Goal: Task Accomplishment & Management: Manage account settings

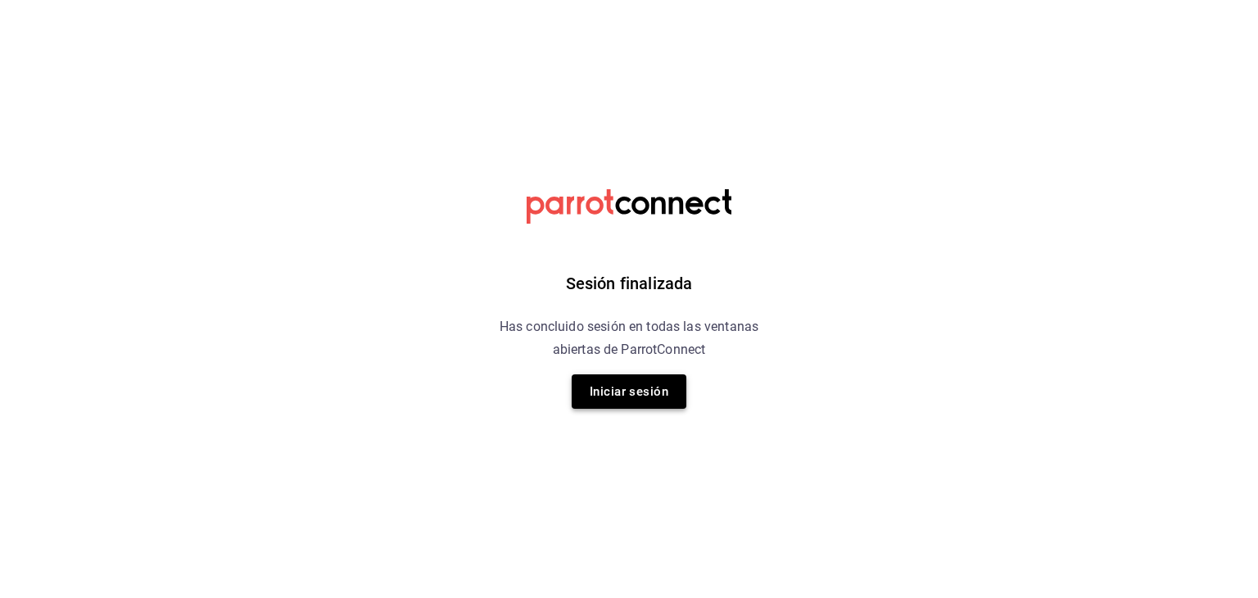
click at [613, 391] on button "Iniciar sesión" at bounding box center [629, 391] width 115 height 34
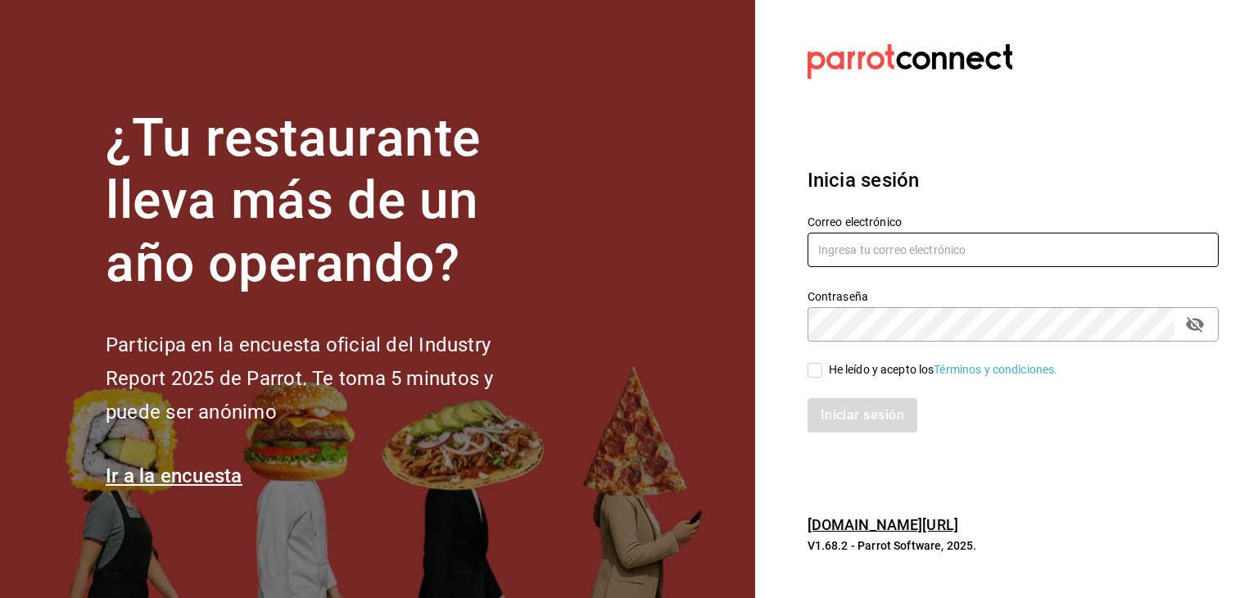
click at [920, 248] on input "text" at bounding box center [1012, 250] width 411 height 34
type input "[EMAIL_ADDRESS][DOMAIN_NAME]"
click at [812, 373] on input "He leído y acepto los Términos y condiciones." at bounding box center [814, 370] width 15 height 15
checkbox input "true"
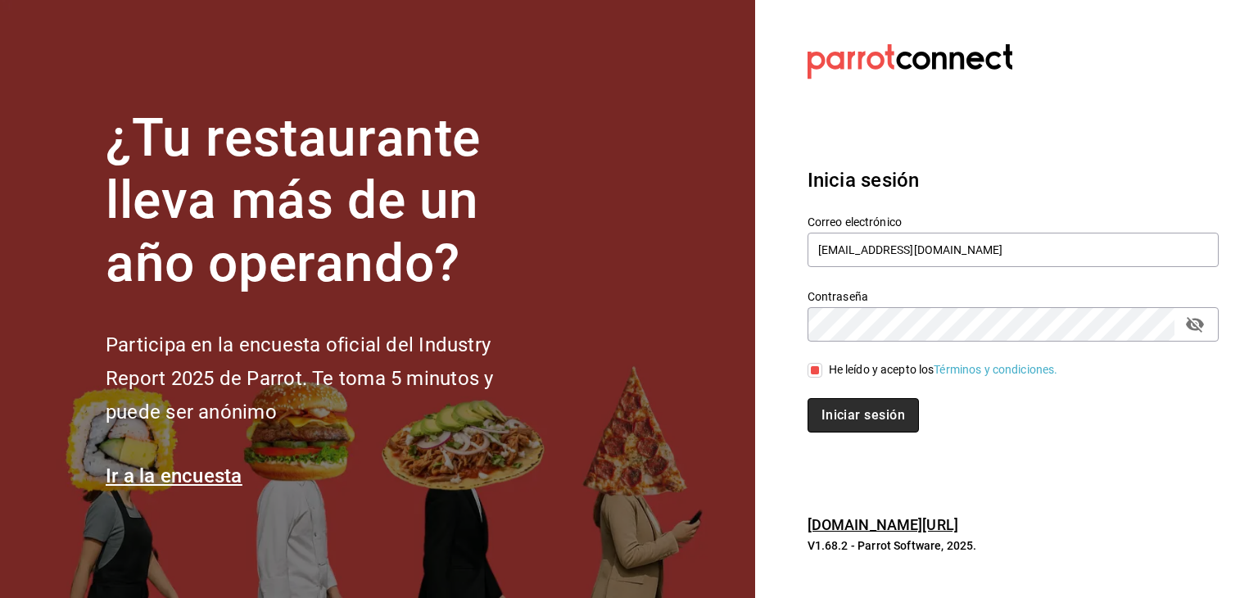
click at [853, 420] on button "Iniciar sesión" at bounding box center [862, 415] width 111 height 34
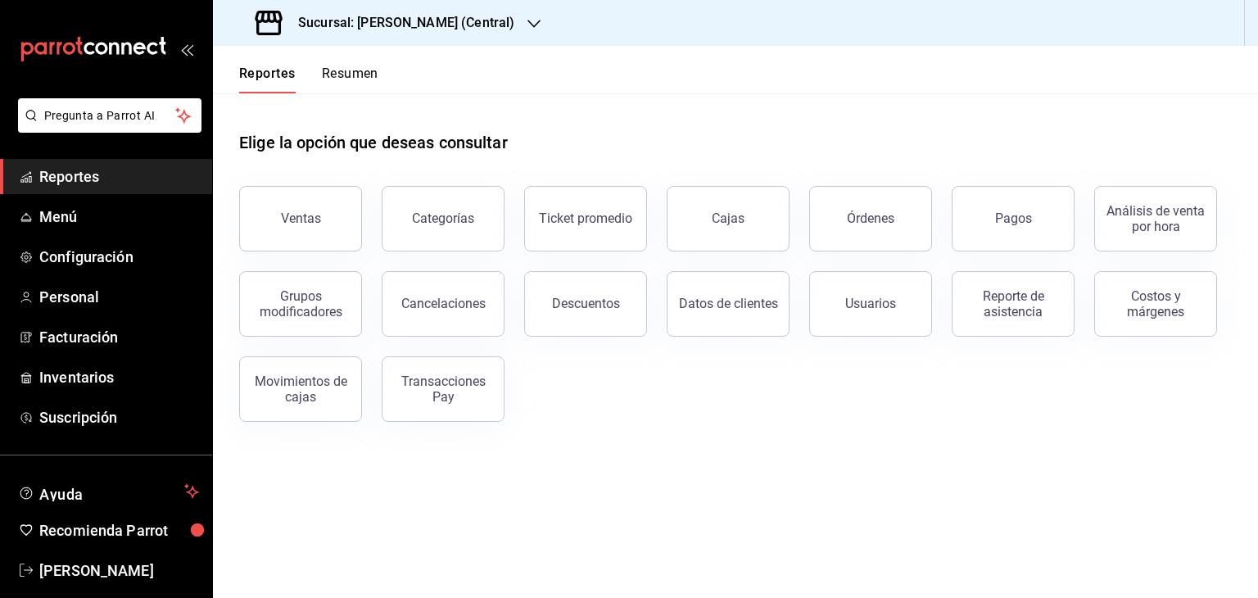
click at [360, 75] on button "Resumen" at bounding box center [350, 80] width 57 height 28
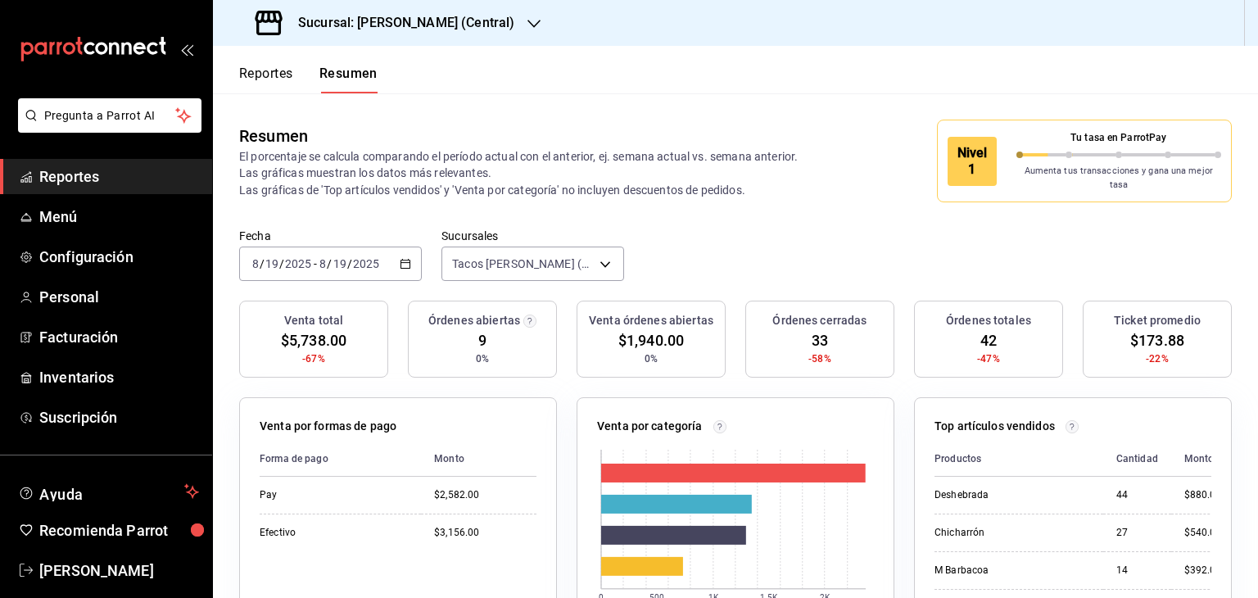
click at [404, 258] on icon "button" at bounding box center [405, 263] width 11 height 11
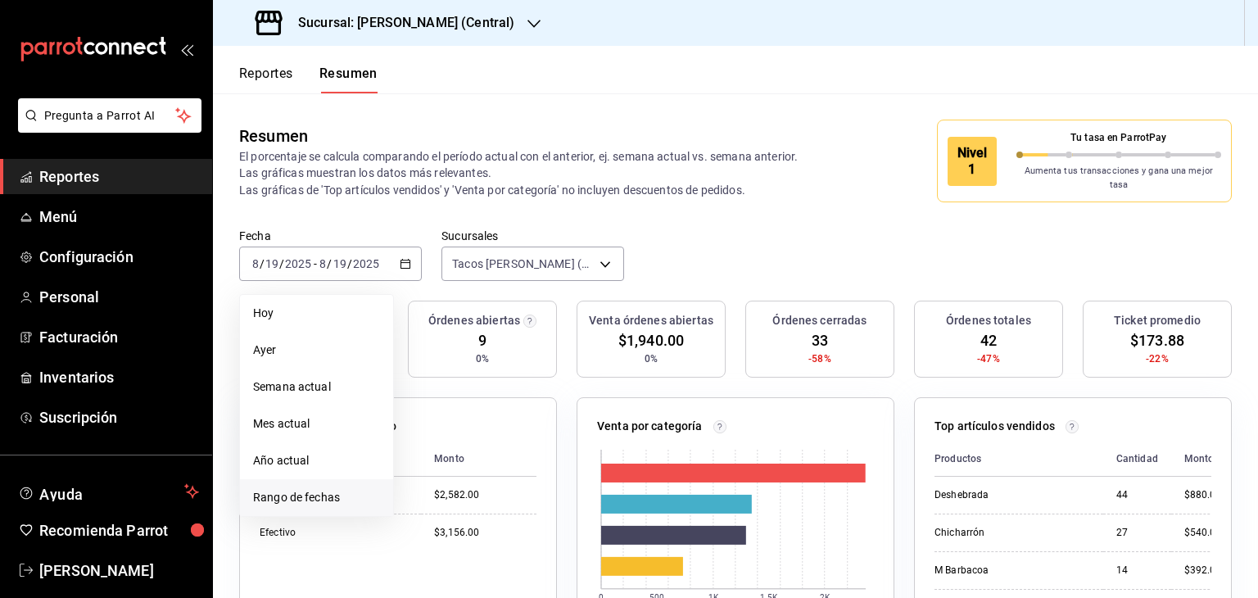
click at [328, 499] on li "Rango de fechas" at bounding box center [316, 497] width 153 height 37
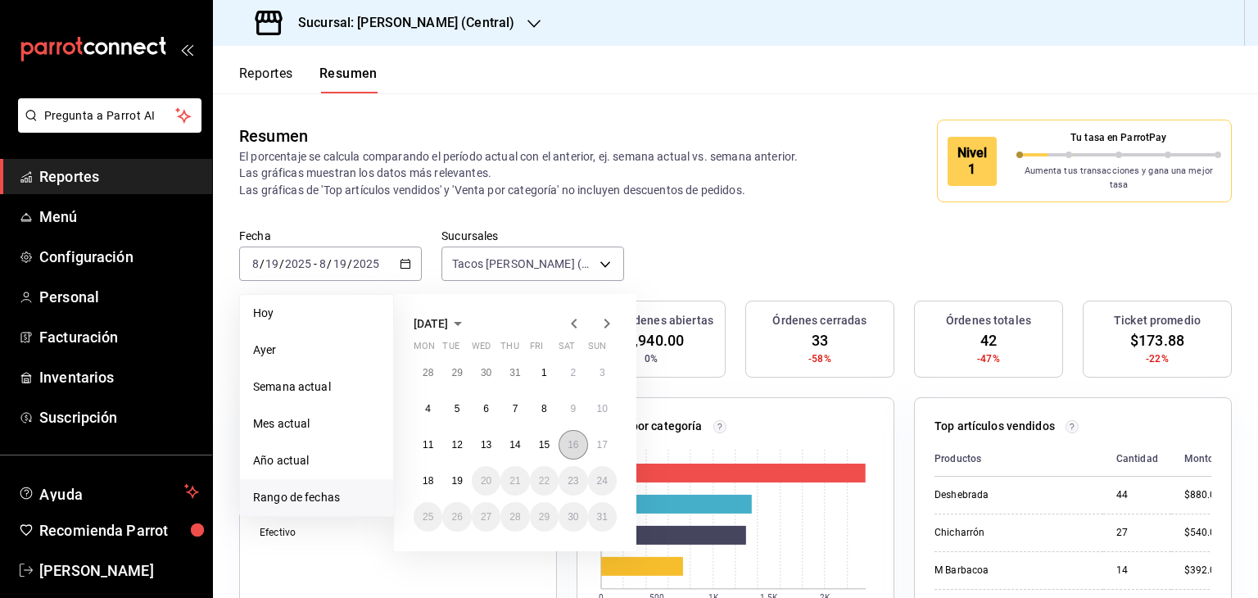
click at [569, 439] on abbr "16" at bounding box center [572, 444] width 11 height 11
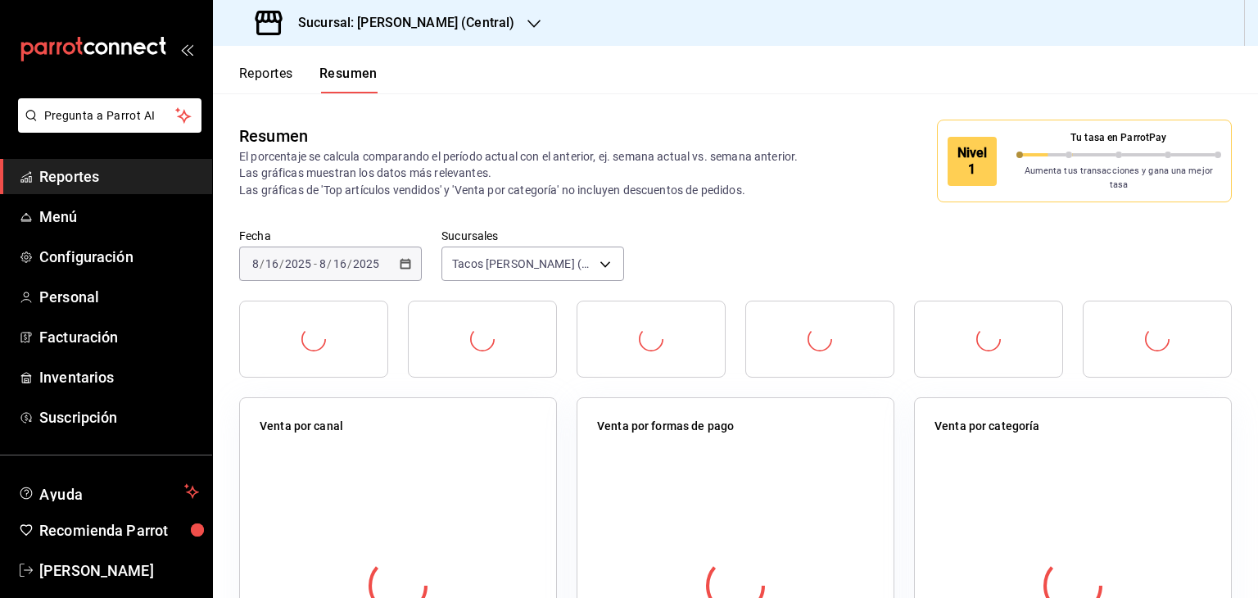
click at [724, 254] on div "Fecha [DATE] [DATE] - [DATE] [DATE] Sucursales Tacos Don [PERSON_NAME] (Central…" at bounding box center [735, 264] width 1045 height 72
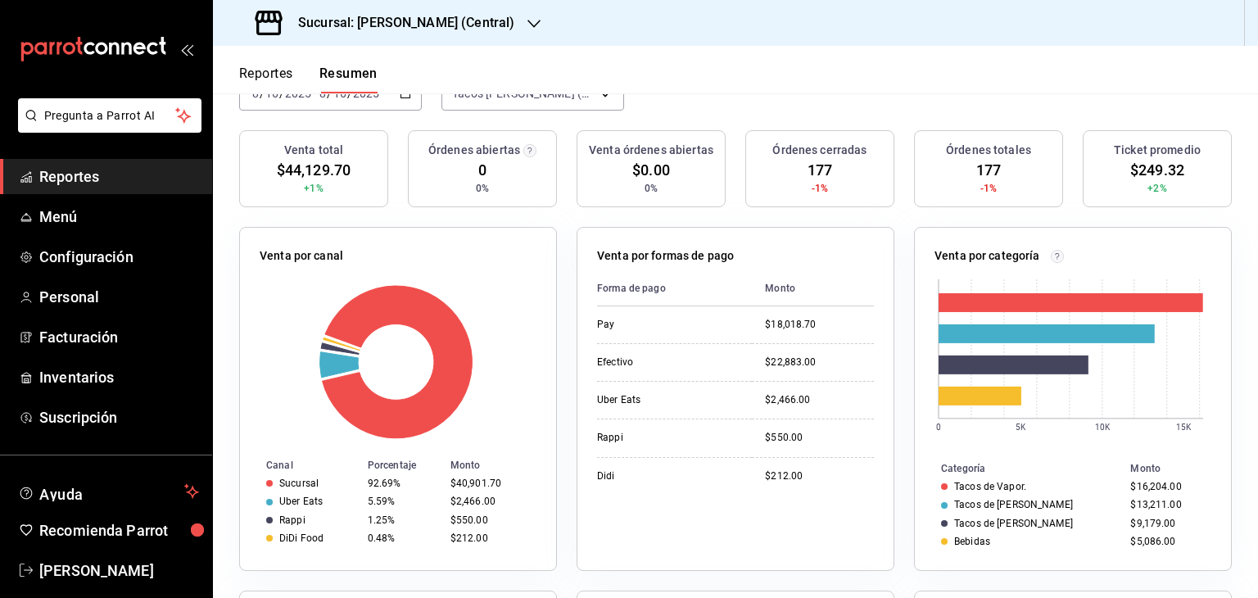
scroll to position [131, 0]
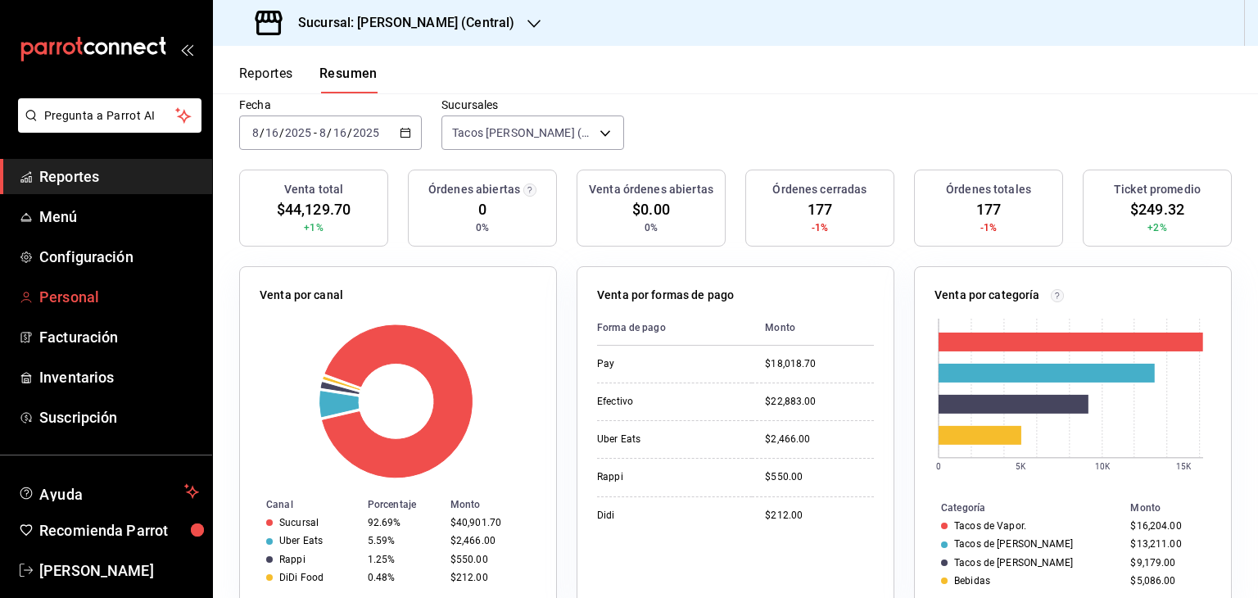
click at [101, 295] on span "Personal" at bounding box center [119, 297] width 160 height 22
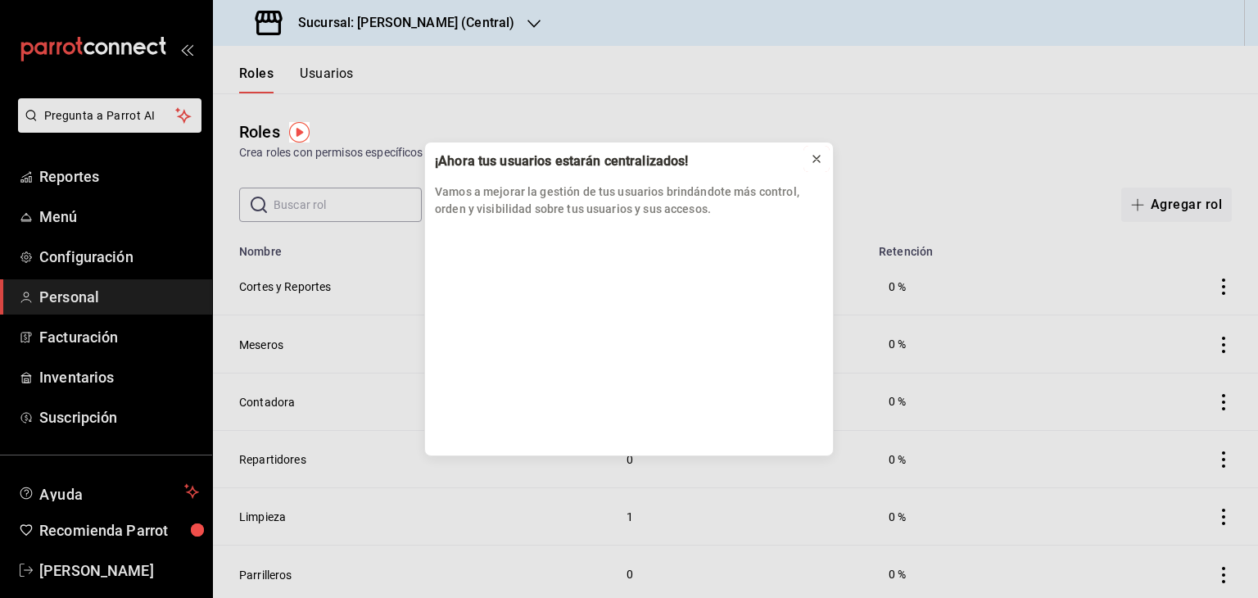
click at [820, 158] on icon at bounding box center [816, 158] width 13 height 13
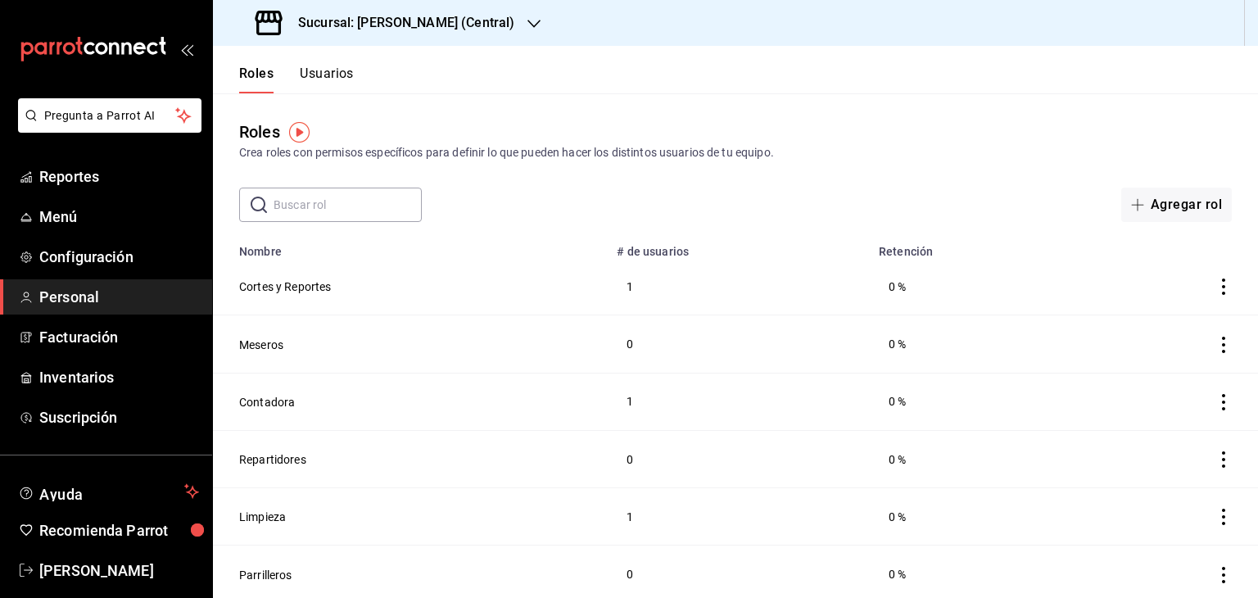
click at [534, 20] on icon "button" at bounding box center [533, 23] width 13 height 13
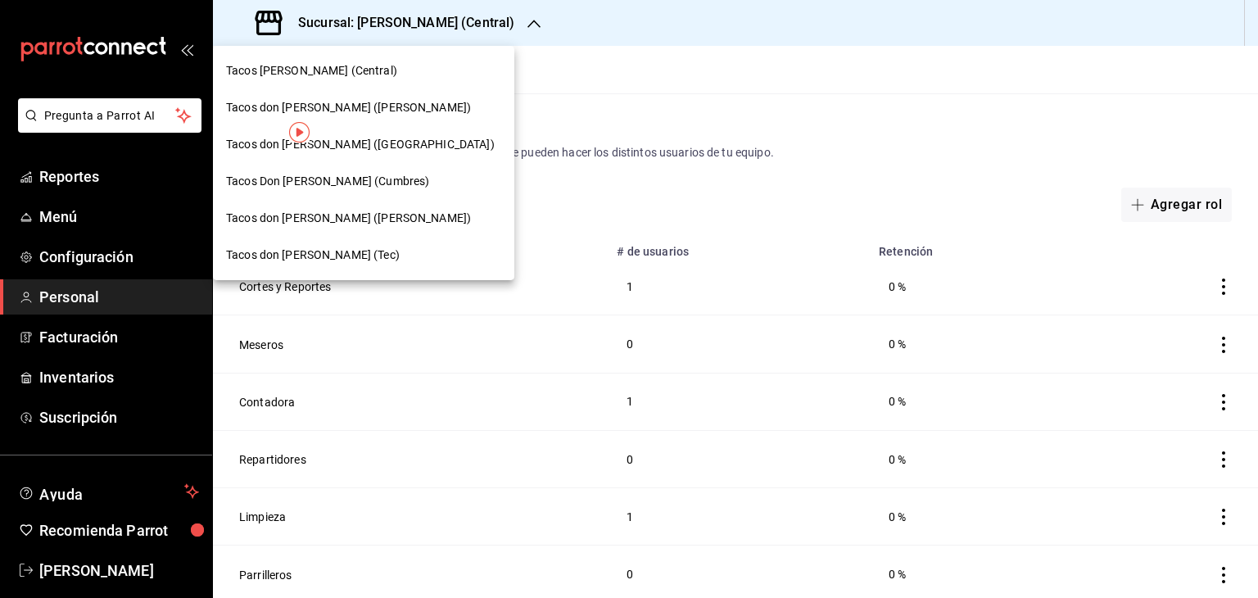
click at [368, 66] on div "Tacos [PERSON_NAME] (Central)" at bounding box center [363, 70] width 275 height 17
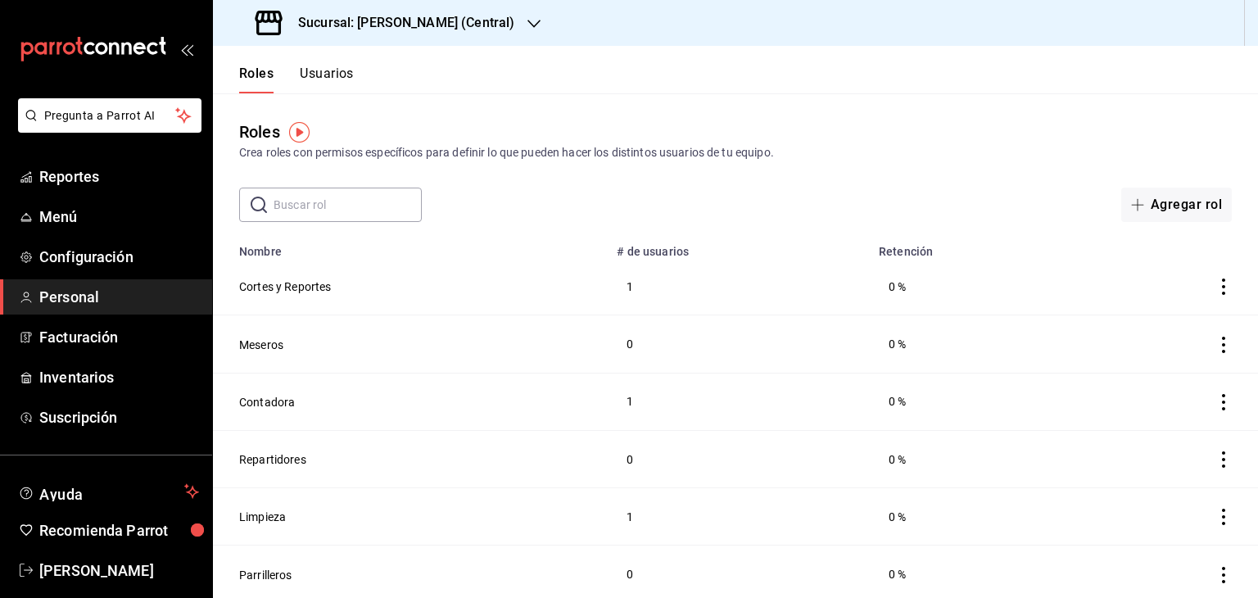
click at [325, 75] on button "Usuarios" at bounding box center [327, 80] width 54 height 28
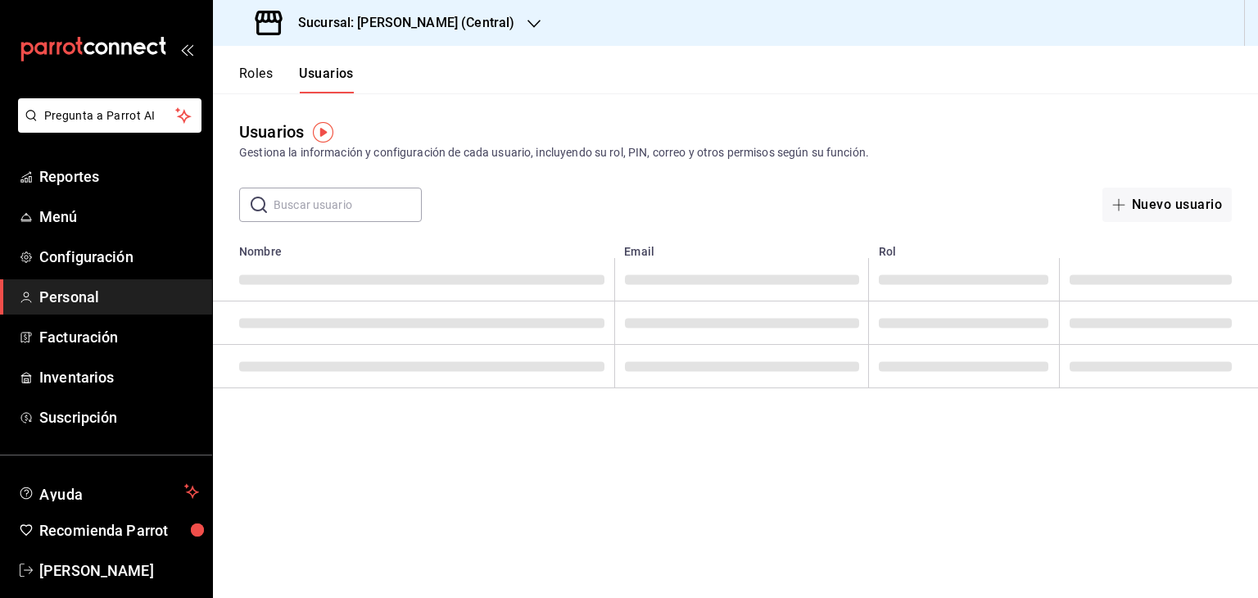
click at [374, 201] on input "text" at bounding box center [347, 204] width 148 height 33
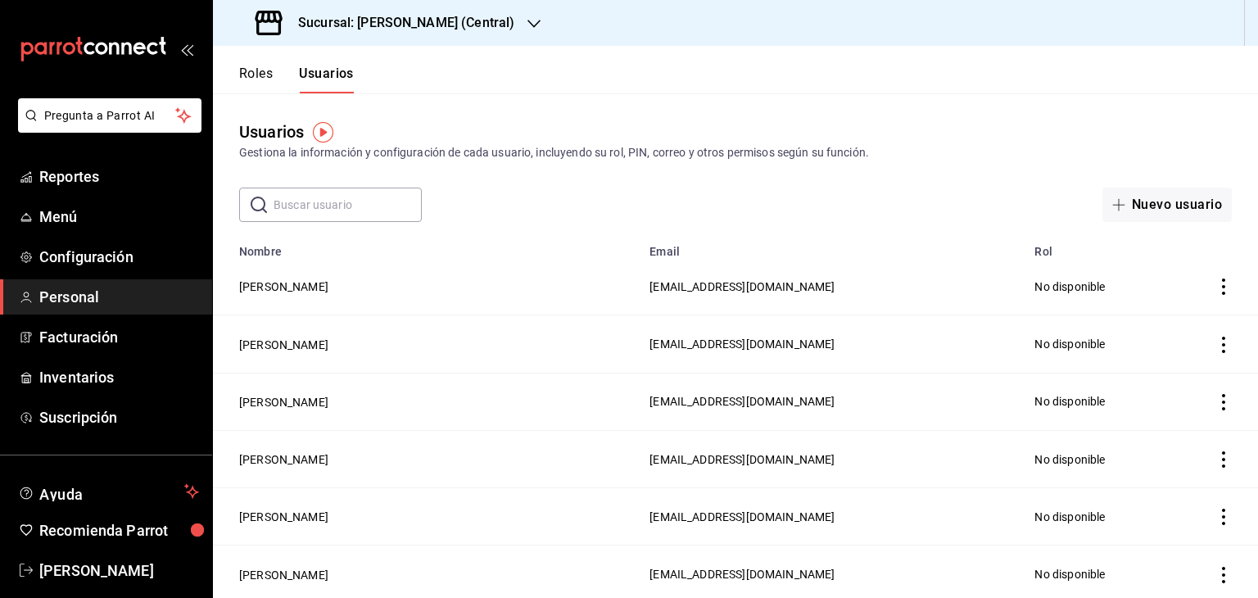
type input "[PERSON_NAME]"
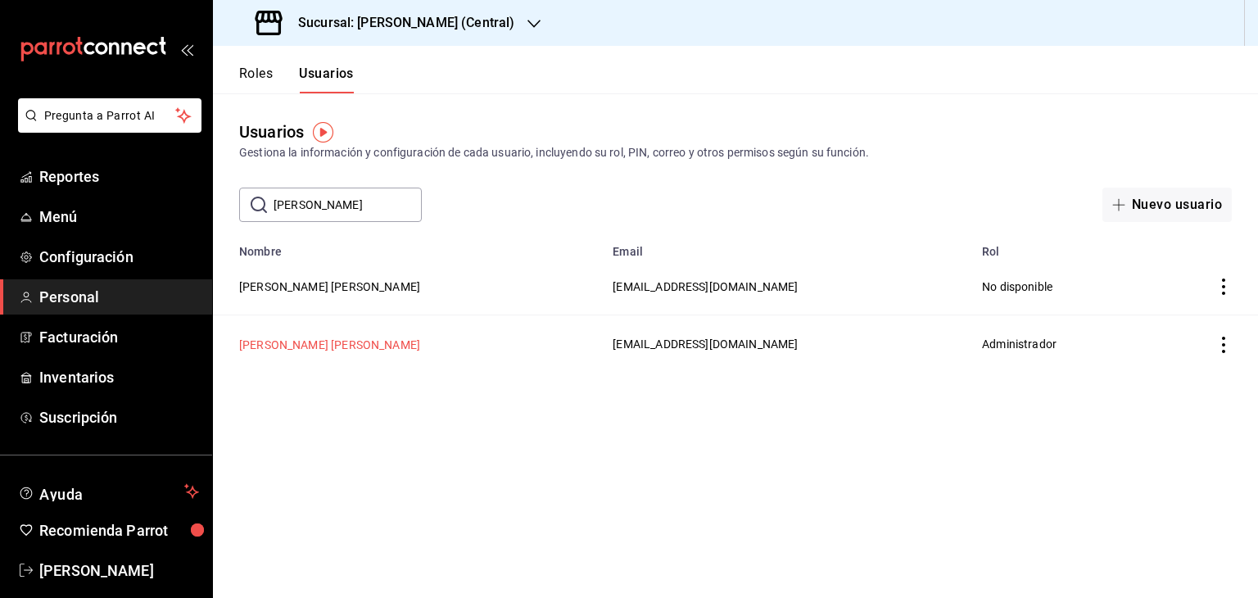
click at [358, 343] on button "[PERSON_NAME] [PERSON_NAME]" at bounding box center [329, 345] width 181 height 16
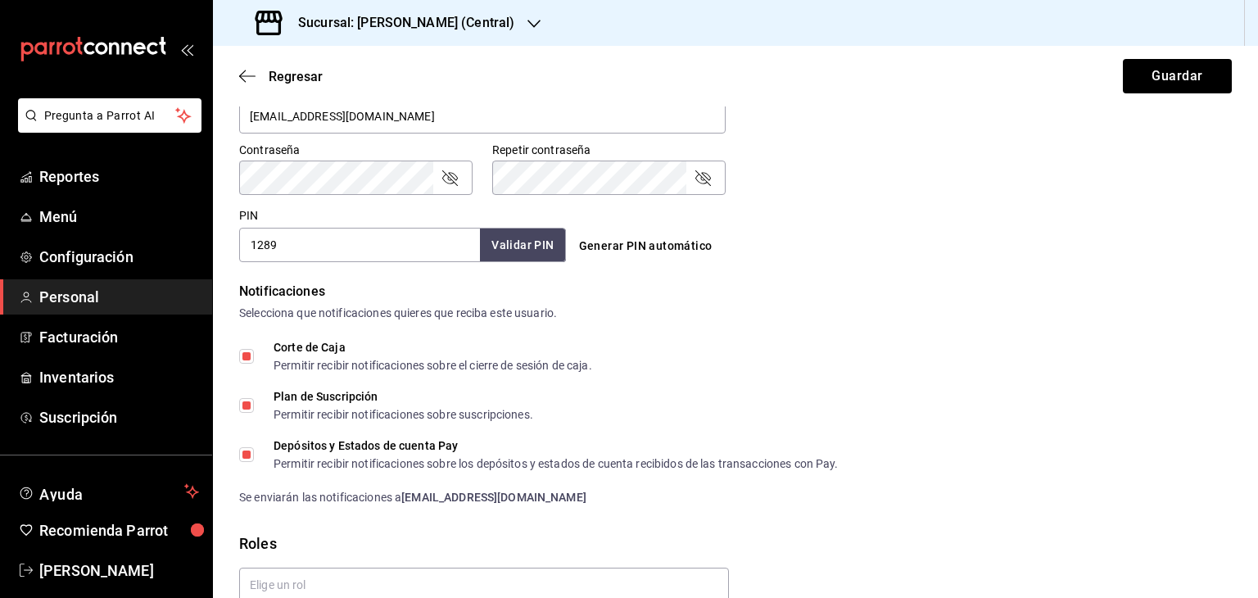
scroll to position [802, 0]
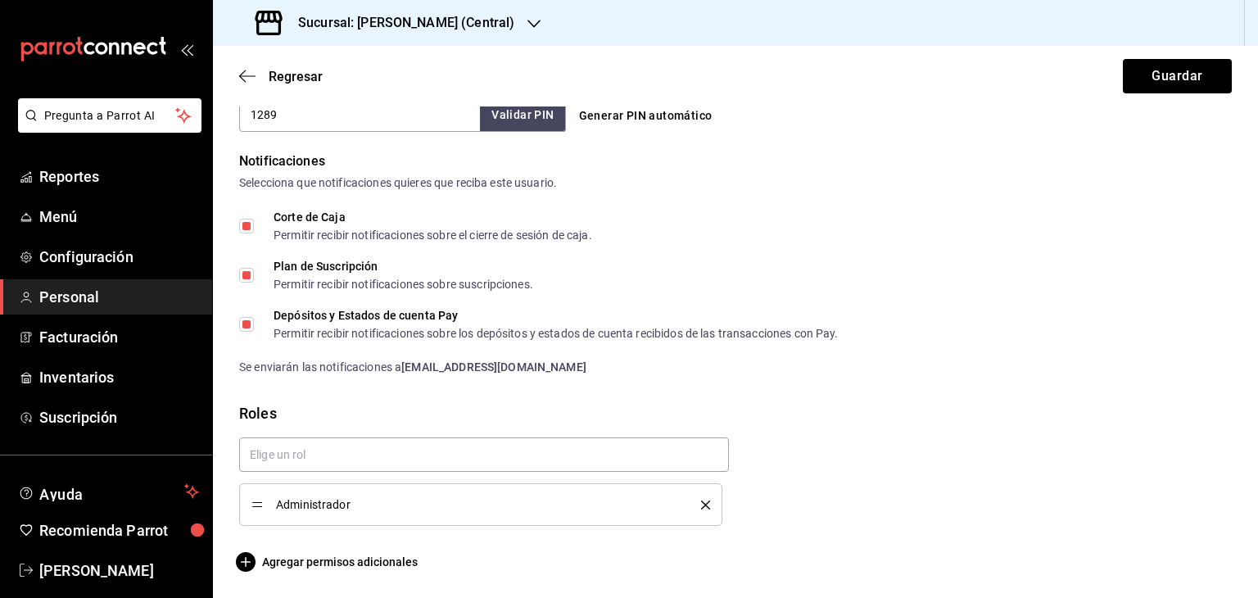
click at [524, 17] on div "Sucursal: [PERSON_NAME] (Central)" at bounding box center [386, 23] width 321 height 46
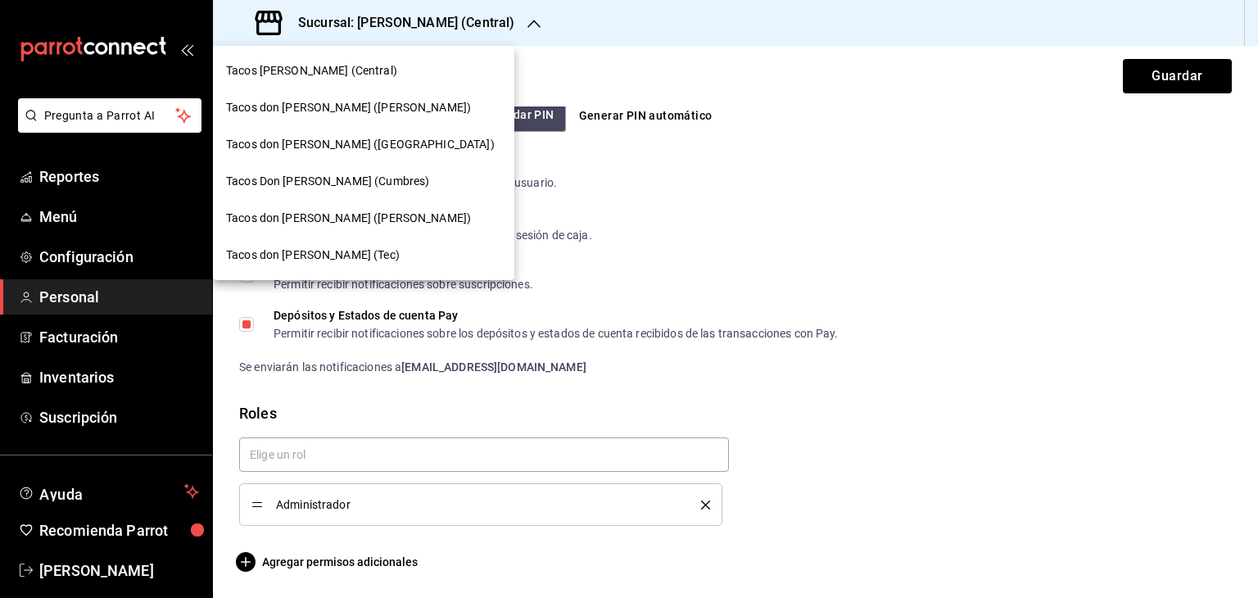
click at [355, 252] on div "Tacos don [PERSON_NAME] (Tec)" at bounding box center [363, 254] width 275 height 17
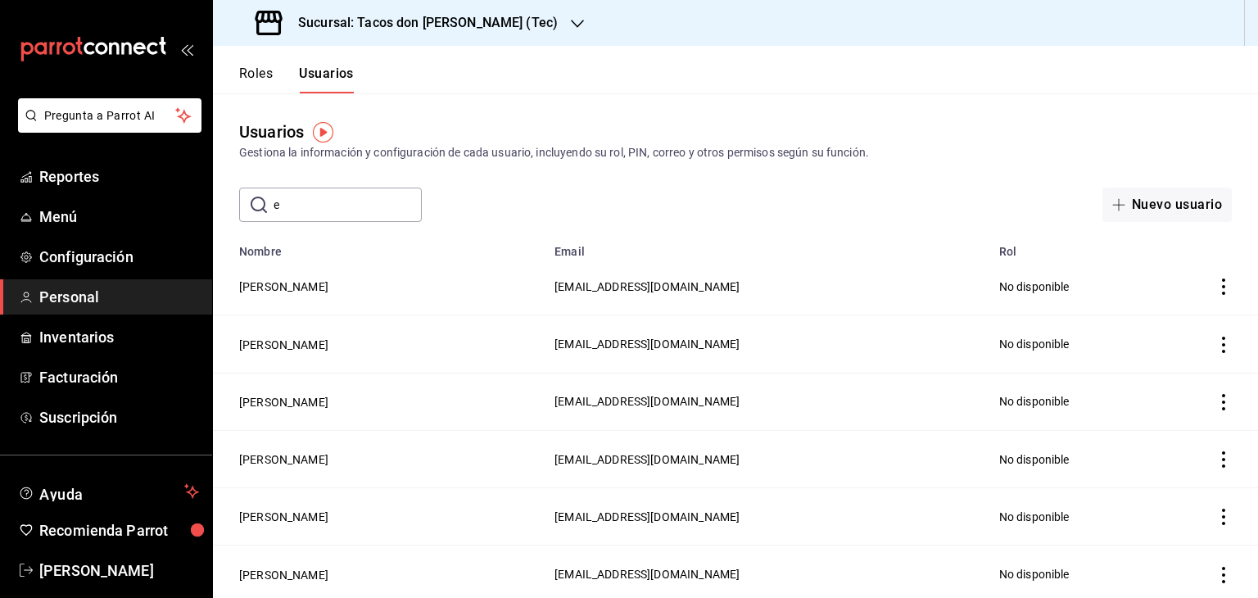
click at [368, 201] on input "e" at bounding box center [347, 204] width 148 height 33
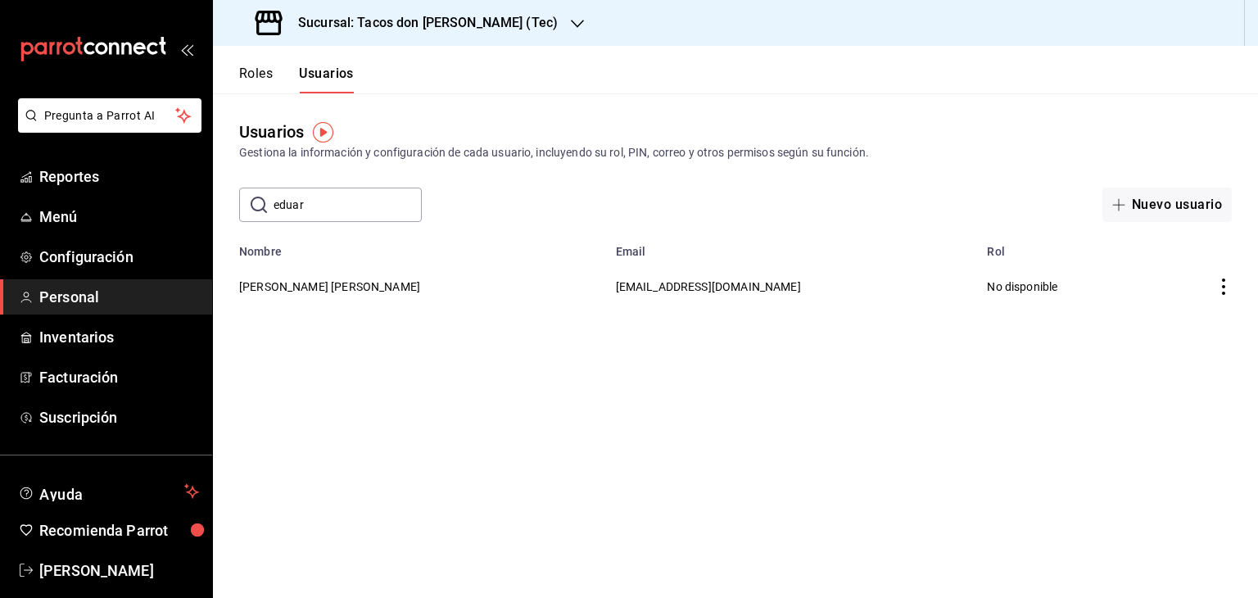
click at [337, 207] on input "eduar" at bounding box center [347, 204] width 148 height 33
type input "e"
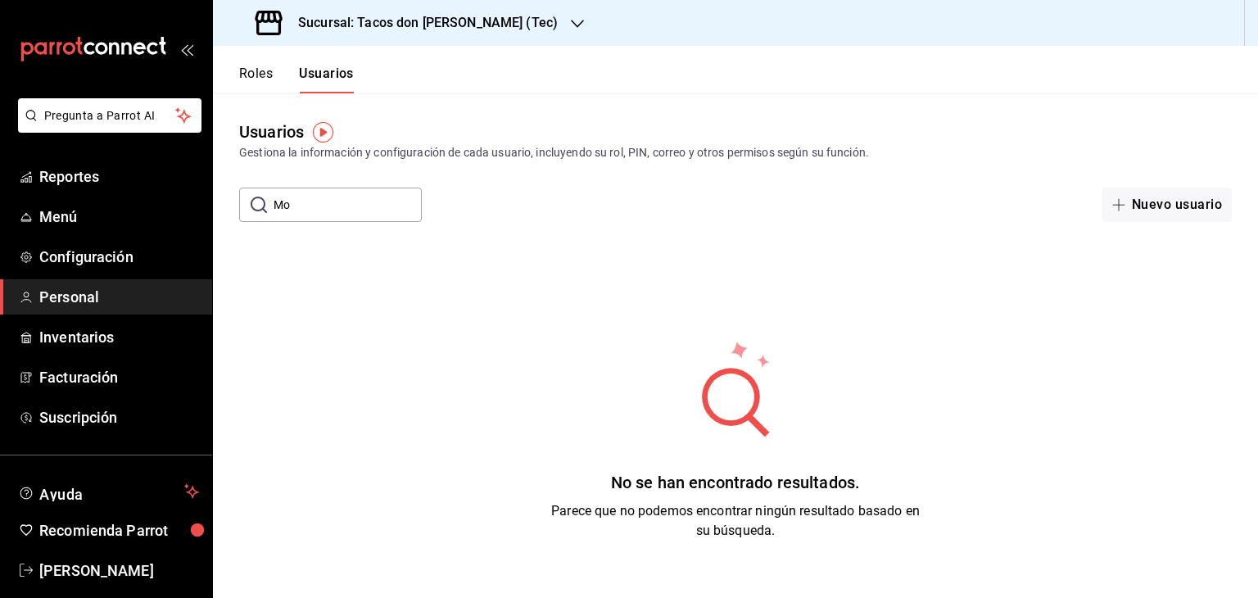
type input "M"
click at [518, 21] on div "Sucursal: Tacos don [PERSON_NAME] (Tec)" at bounding box center [408, 23] width 364 height 46
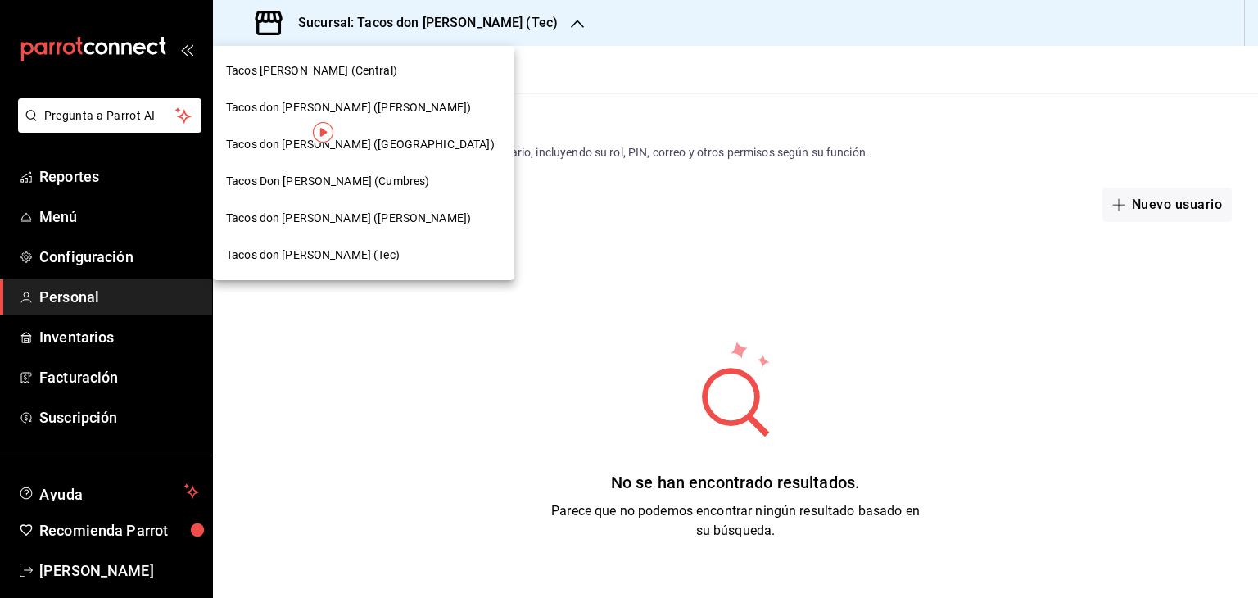
click at [381, 106] on div "Tacos don [PERSON_NAME] ([PERSON_NAME])" at bounding box center [363, 107] width 275 height 17
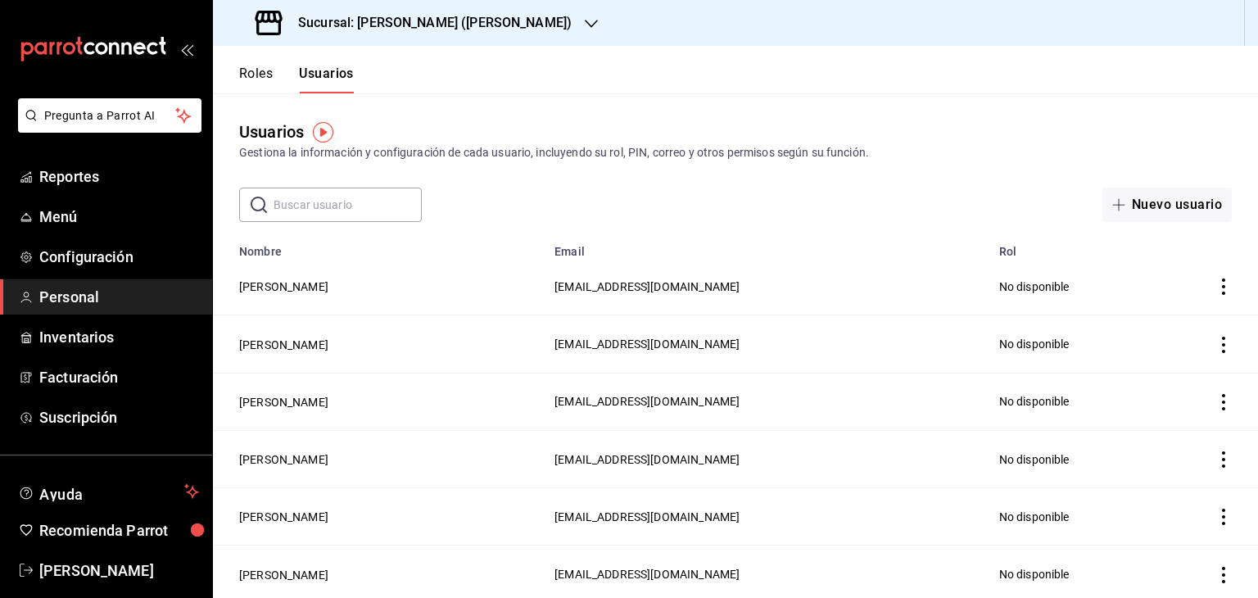
click at [343, 200] on input "text" at bounding box center [347, 204] width 148 height 33
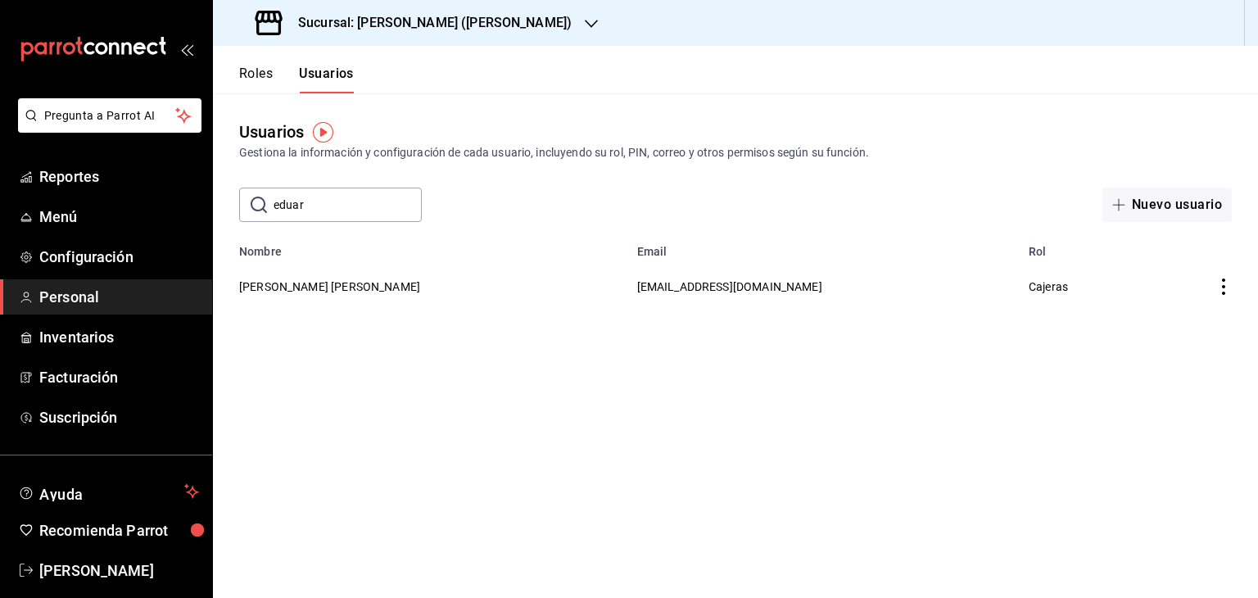
type input "[PERSON_NAME]"
click at [585, 20] on icon "button" at bounding box center [591, 24] width 13 height 8
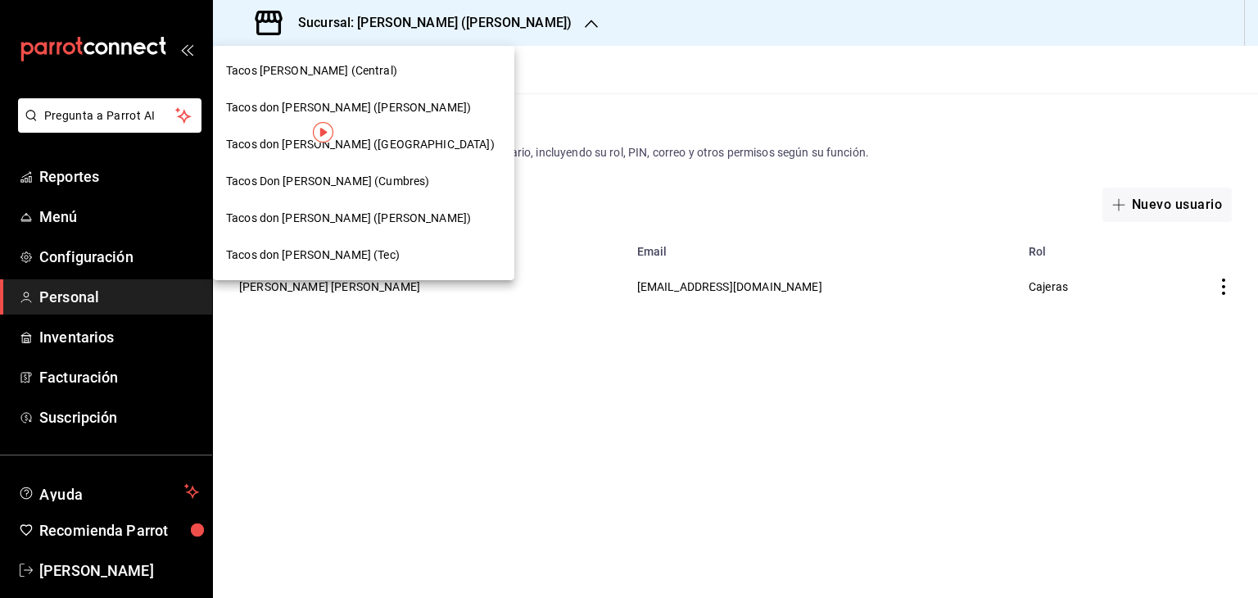
click at [354, 78] on span "Tacos [PERSON_NAME] (Central)" at bounding box center [311, 70] width 171 height 17
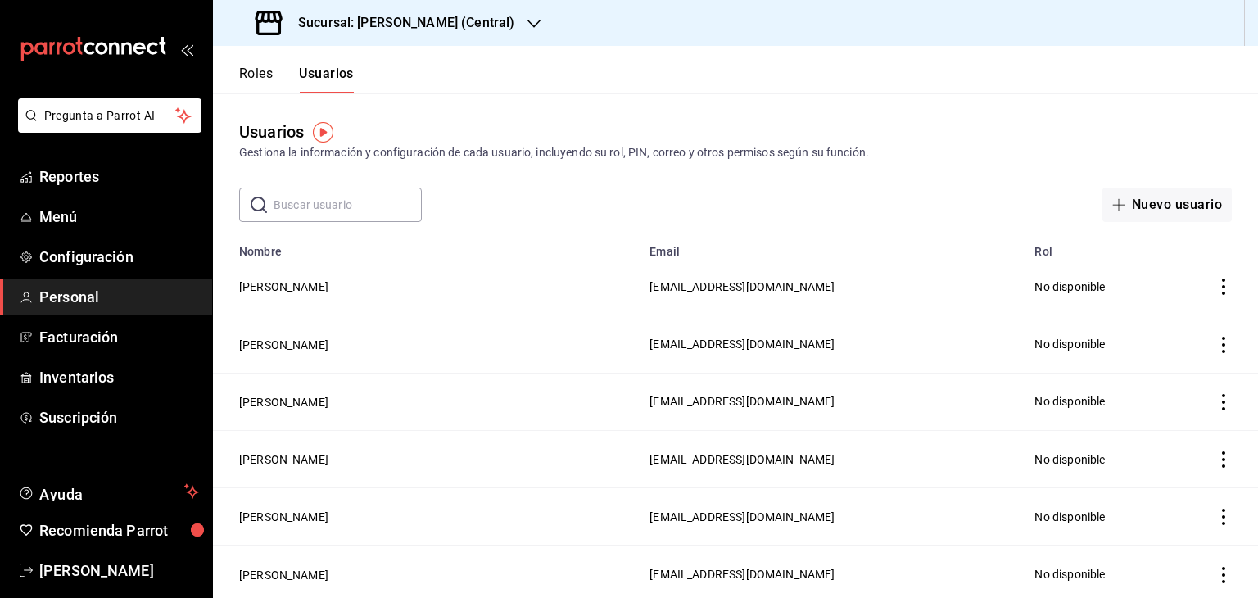
click at [348, 198] on input "text" at bounding box center [347, 204] width 148 height 33
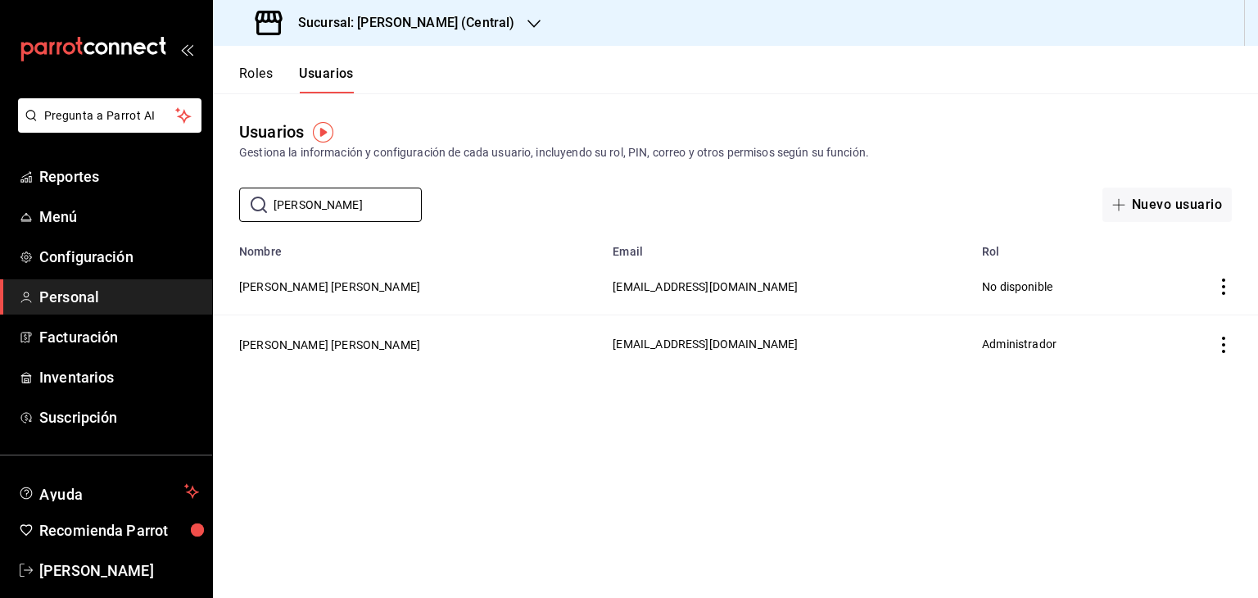
type input "[PERSON_NAME]"
click at [523, 178] on div "Usuarios Gestiona la información y configuración de cada usuario, incluyendo su…" at bounding box center [735, 157] width 1045 height 129
click at [78, 166] on span "Reportes" at bounding box center [119, 176] width 160 height 22
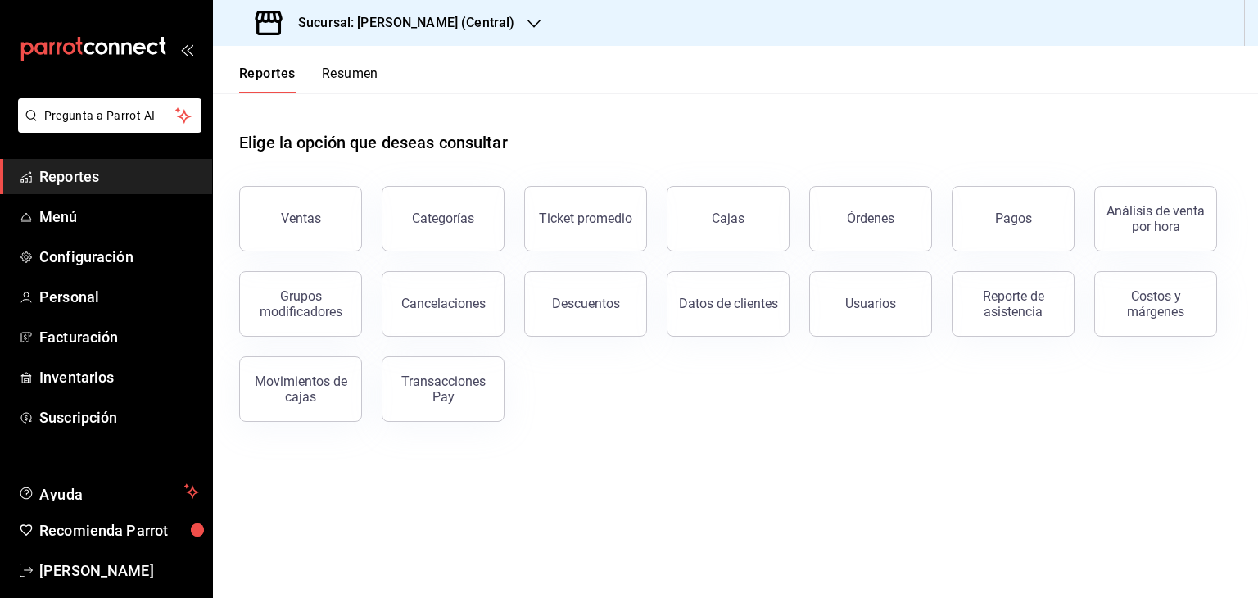
click at [536, 23] on icon "button" at bounding box center [533, 24] width 13 height 8
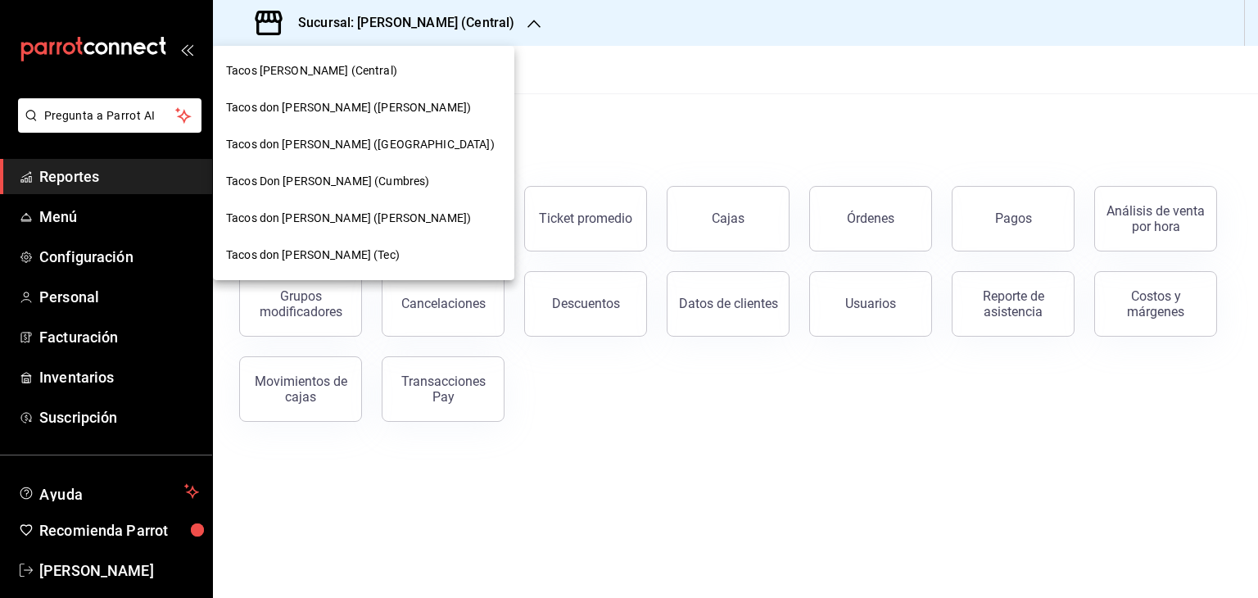
click at [360, 138] on span "Tacos don [PERSON_NAME] ([GEOGRAPHIC_DATA])" at bounding box center [360, 144] width 269 height 17
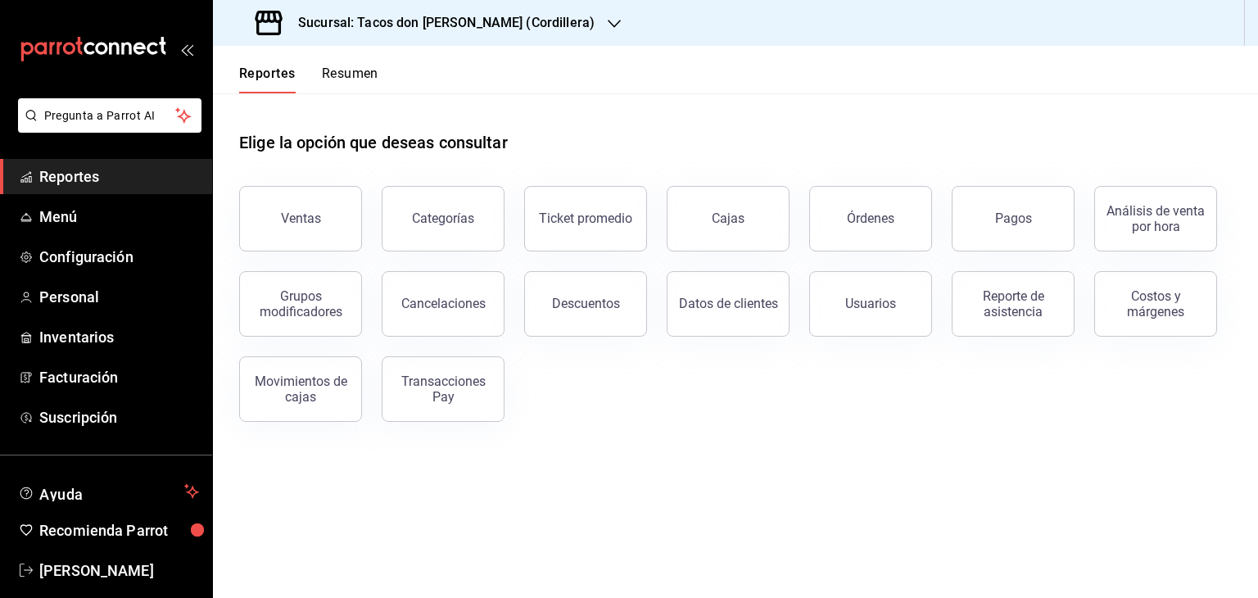
click at [368, 66] on button "Resumen" at bounding box center [350, 80] width 57 height 28
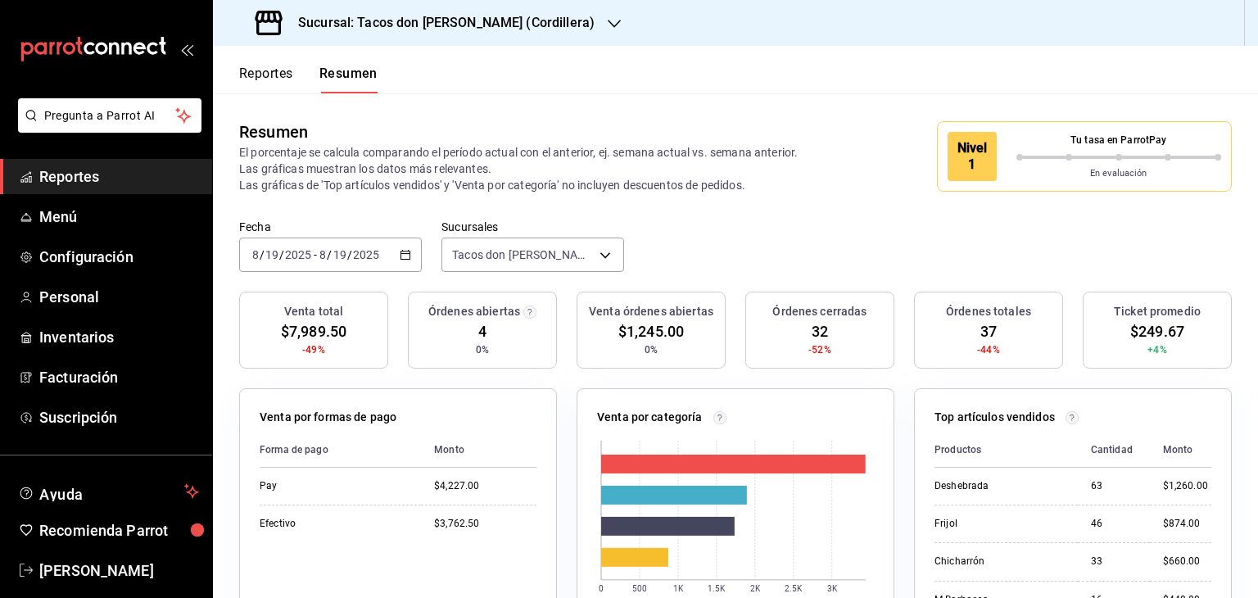
click at [404, 255] on icon "button" at bounding box center [405, 254] width 11 height 11
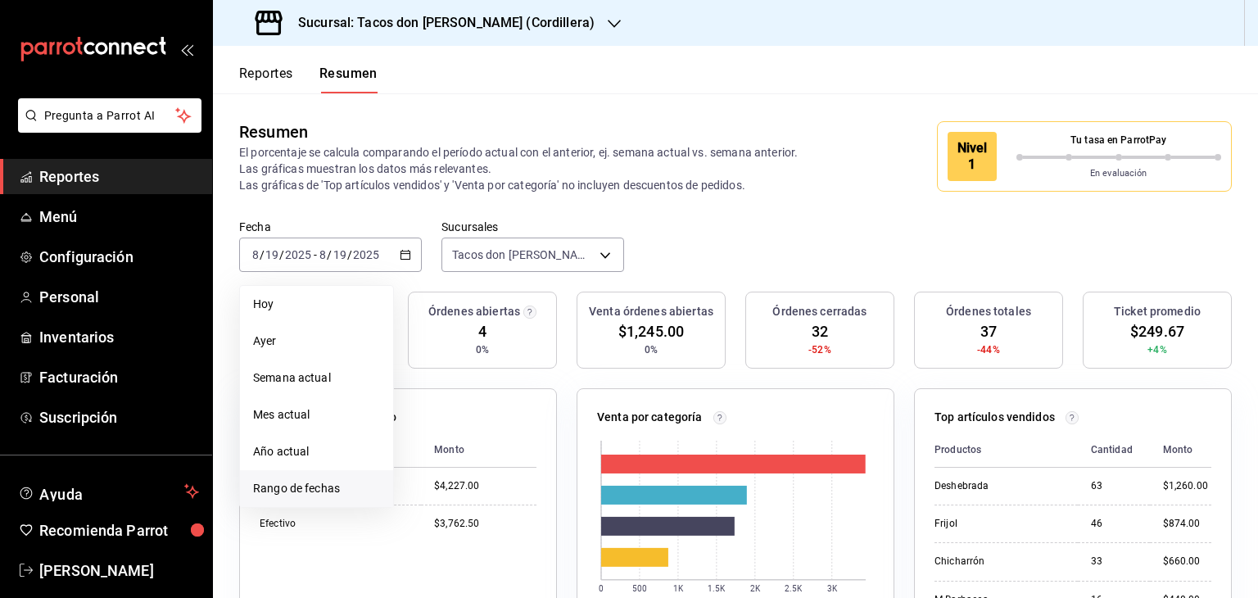
click at [321, 488] on span "Rango de fechas" at bounding box center [316, 488] width 127 height 17
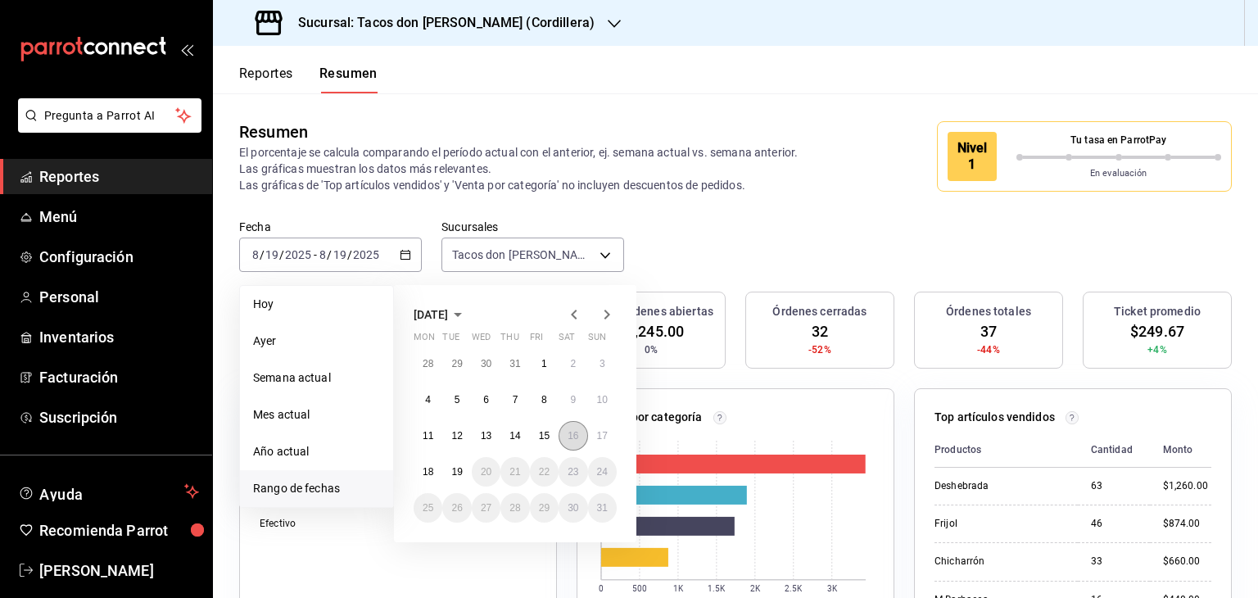
click at [572, 431] on abbr "16" at bounding box center [572, 435] width 11 height 11
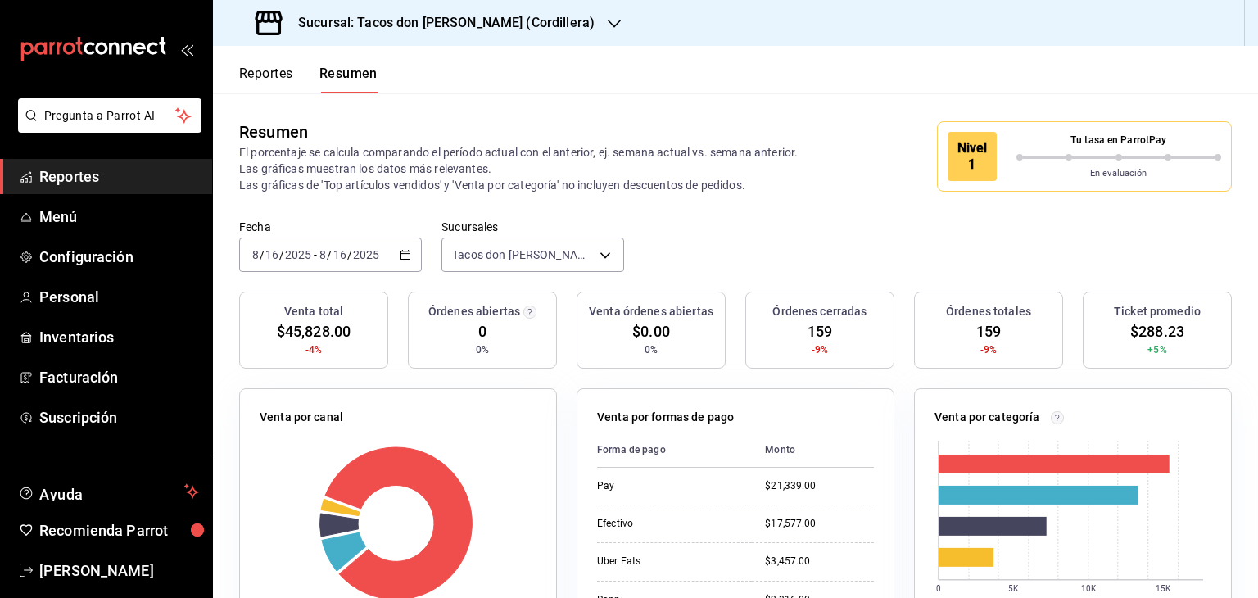
click at [796, 212] on div "Resumen El porcentaje se calcula comparando el período actual con el anterior, …" at bounding box center [735, 156] width 1045 height 126
click at [608, 24] on icon "button" at bounding box center [614, 23] width 13 height 13
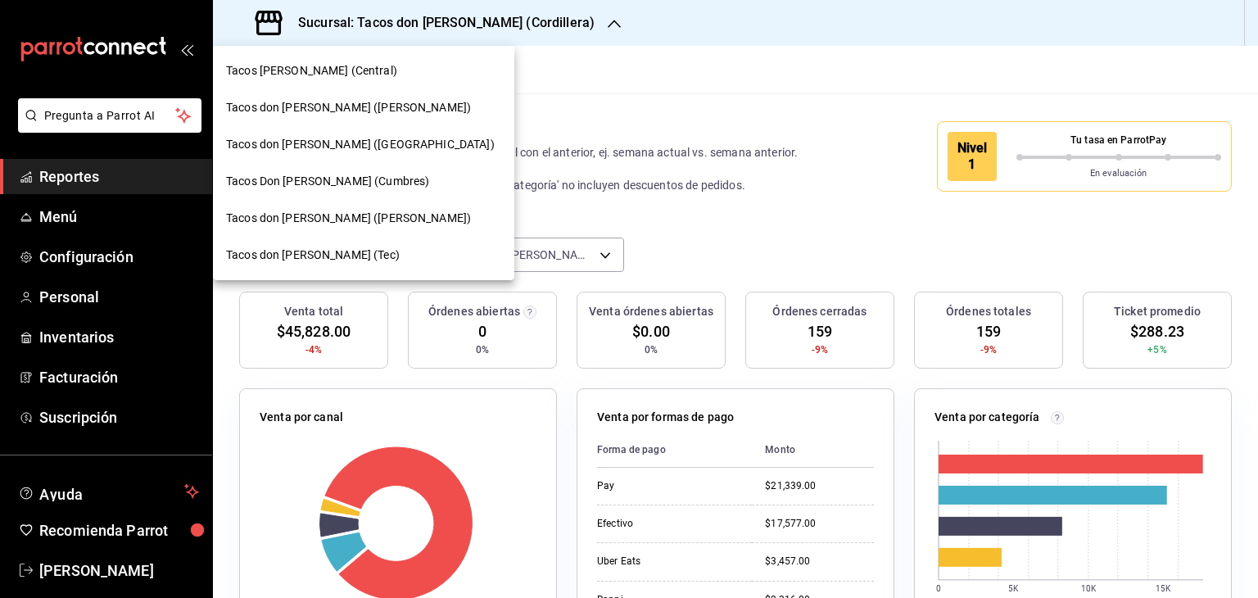
click at [347, 255] on div "Tacos don [PERSON_NAME] (Tec)" at bounding box center [363, 254] width 275 height 17
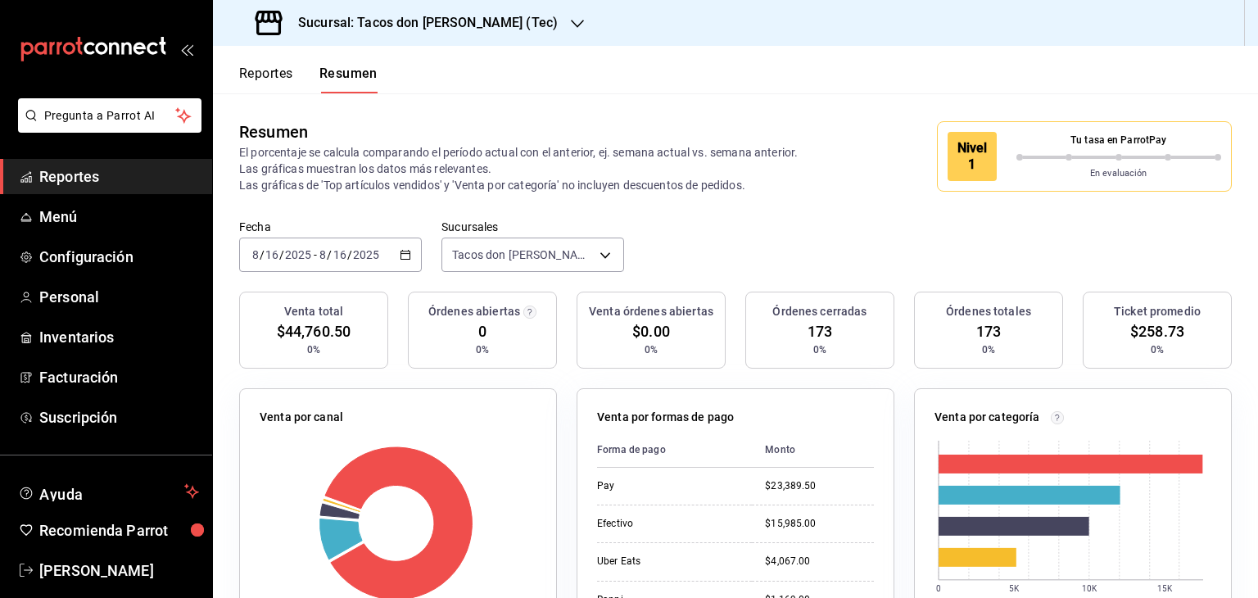
click at [406, 255] on icon "button" at bounding box center [405, 254] width 11 height 11
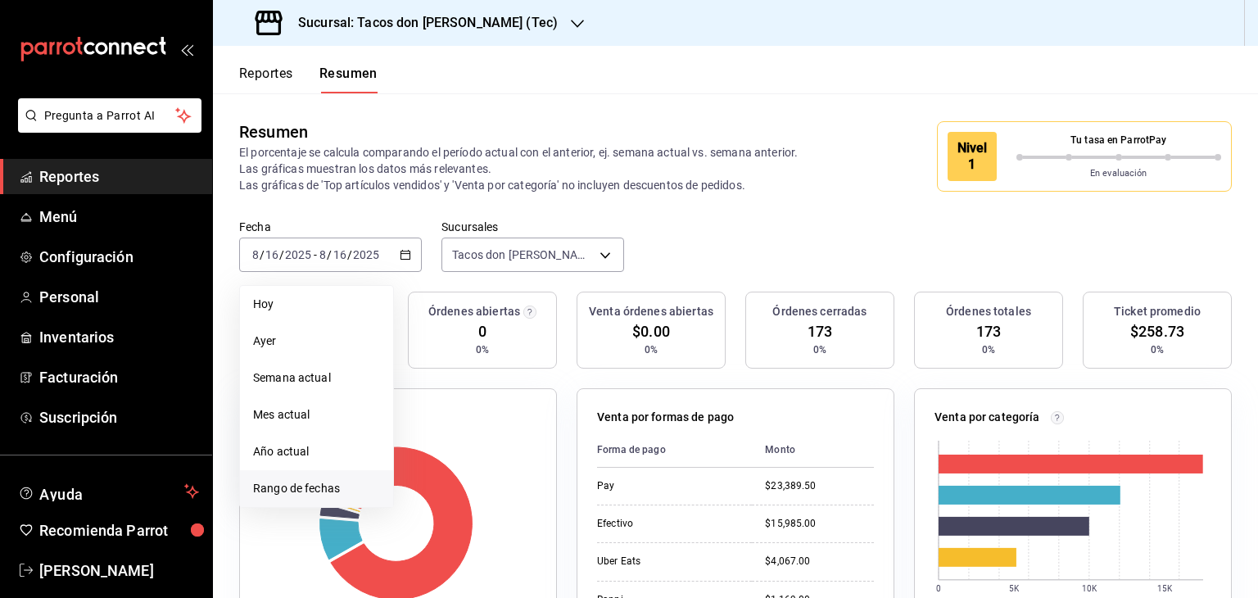
click at [318, 486] on span "Rango de fechas" at bounding box center [316, 488] width 127 height 17
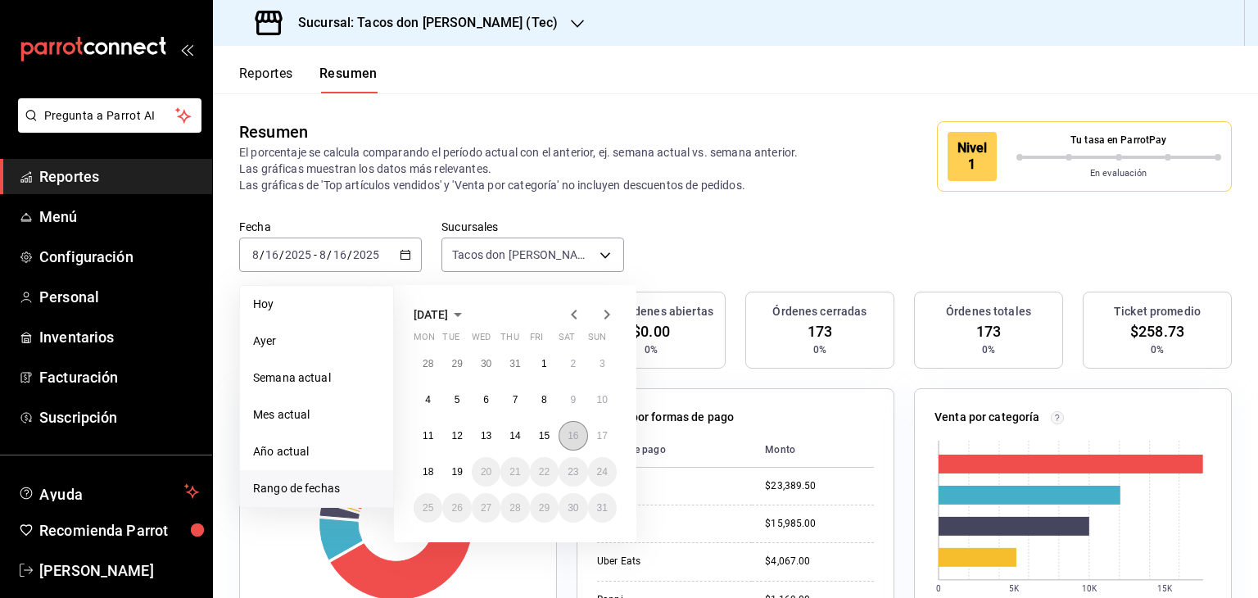
click at [575, 439] on abbr "16" at bounding box center [572, 435] width 11 height 11
